Goal: Navigation & Orientation: Find specific page/section

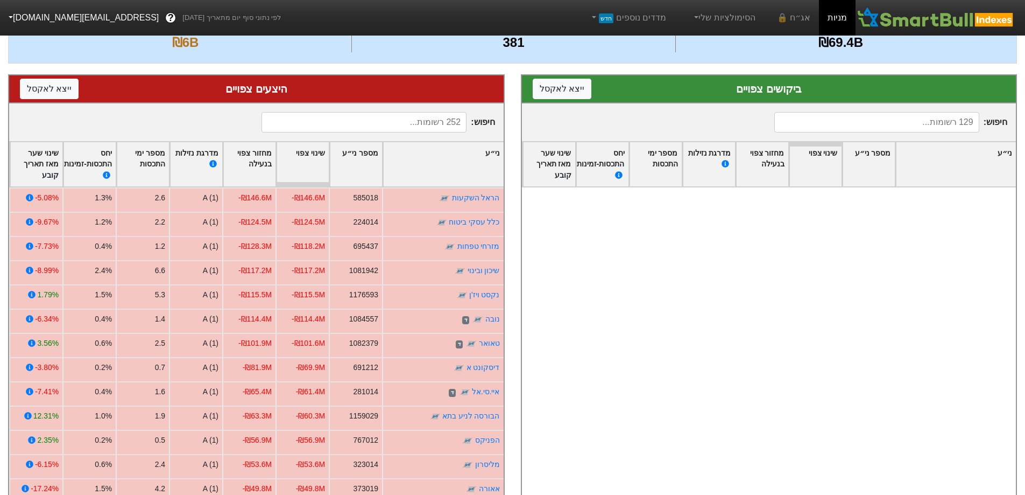
scroll to position [1130, 0]
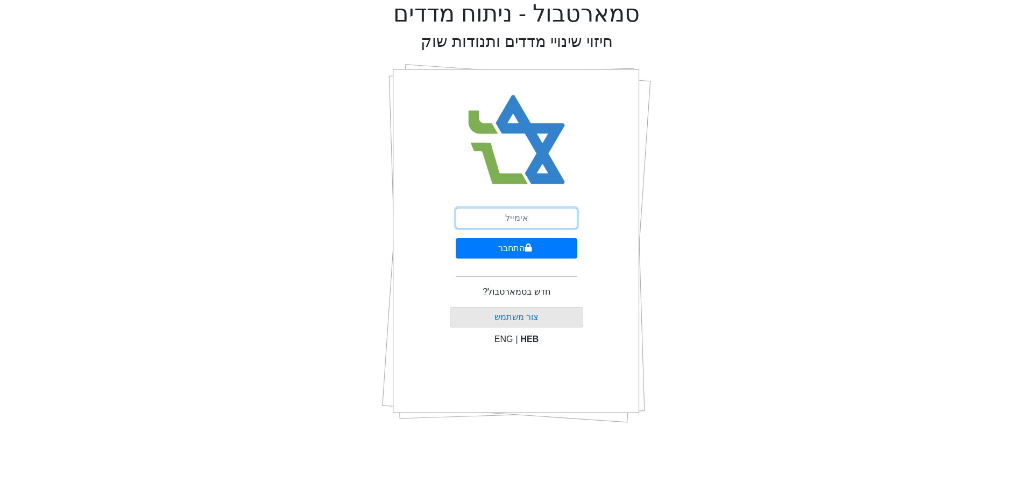
click at [552, 216] on input "email" at bounding box center [517, 218] width 122 height 20
type input "ט"
type input "[EMAIL_ADDRESS][DOMAIN_NAME]"
click at [526, 249] on icon "submit" at bounding box center [528, 247] width 7 height 8
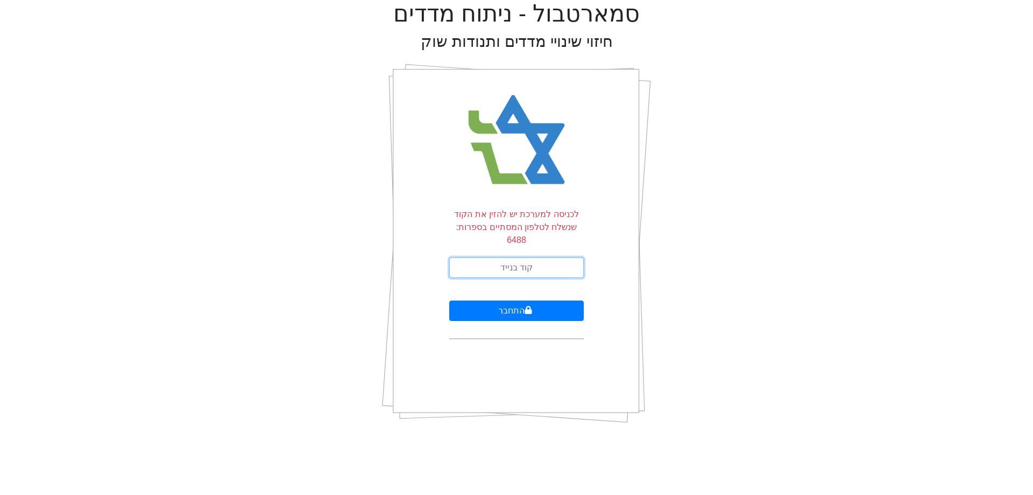
click at [526, 257] on input "text" at bounding box center [516, 267] width 135 height 20
type input "393395"
click at [535, 300] on button "התחבר" at bounding box center [516, 310] width 135 height 20
